Goal: Information Seeking & Learning: Learn about a topic

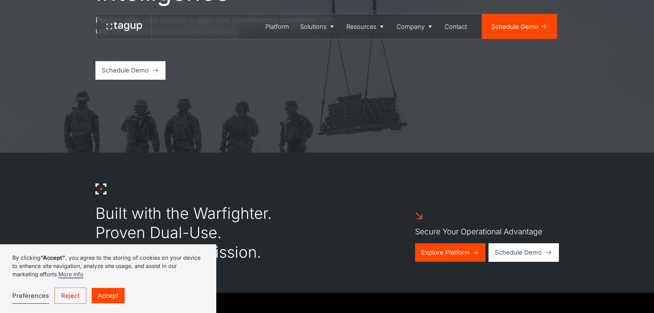
scroll to position [172, 0]
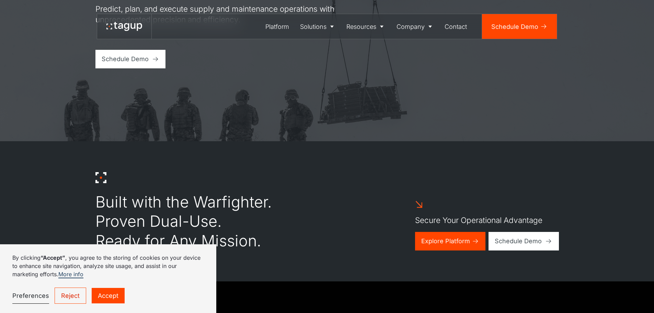
click at [75, 295] on link "Reject" at bounding box center [71, 296] width 32 height 16
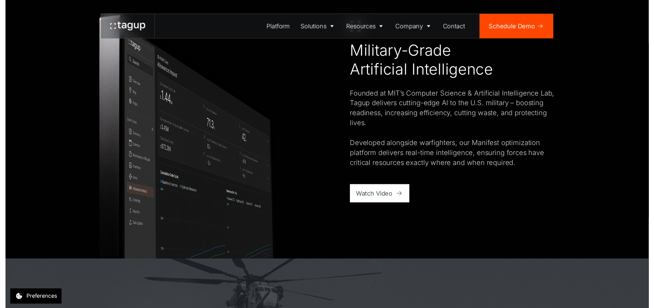
scroll to position [653, 0]
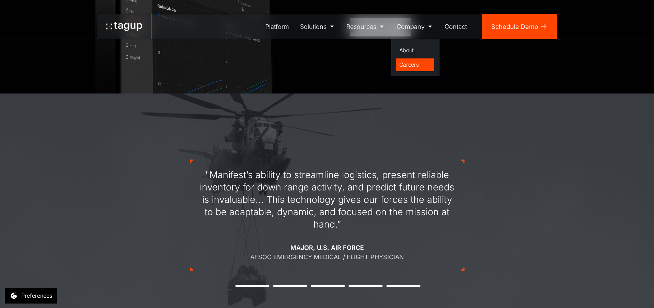
click at [412, 65] on div "Careers" at bounding box center [415, 64] width 32 height 8
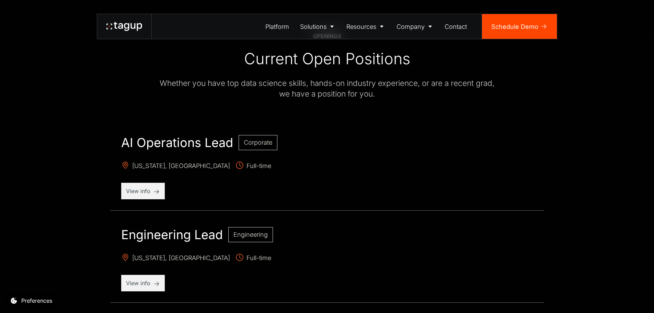
scroll to position [275, 0]
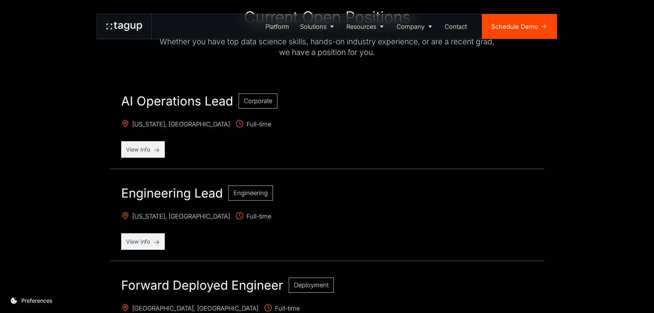
drag, startPoint x: 142, startPoint y: 150, endPoint x: 102, endPoint y: 134, distance: 43.0
click at [78, 125] on div "OPENINGS Current Open Positions Whether you have top data science skills, hands…" at bounding box center [326, 309] width 623 height 731
click at [139, 149] on p "View info" at bounding box center [143, 149] width 34 height 8
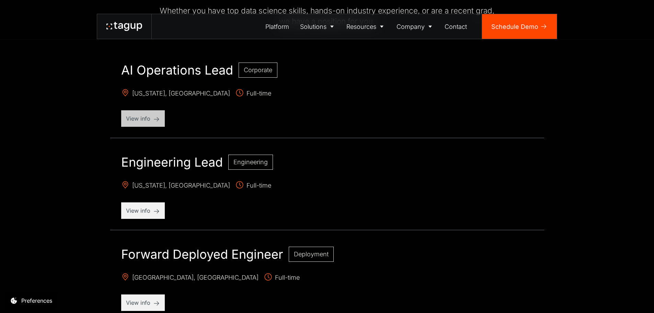
scroll to position [275, 0]
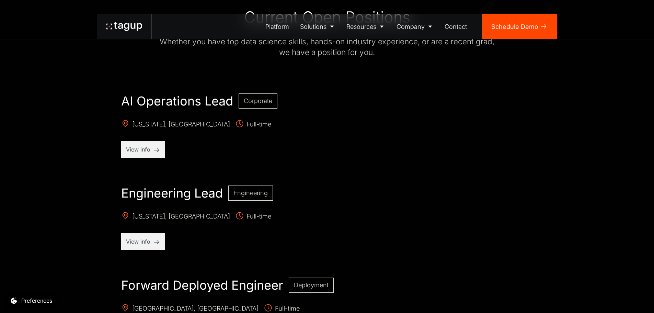
drag, startPoint x: 130, startPoint y: 122, endPoint x: 352, endPoint y: 212, distance: 239.7
click at [352, 212] on p "[US_STATE], [GEOGRAPHIC_DATA] Full-time" at bounding box center [327, 217] width 412 height 11
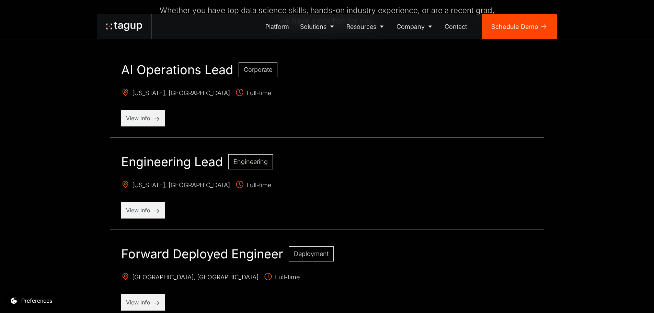
scroll to position [275, 0]
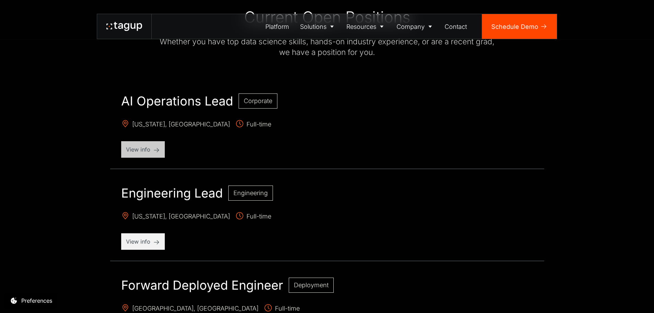
click at [142, 150] on p "View info" at bounding box center [143, 149] width 34 height 8
